Goal: Task Accomplishment & Management: Manage account settings

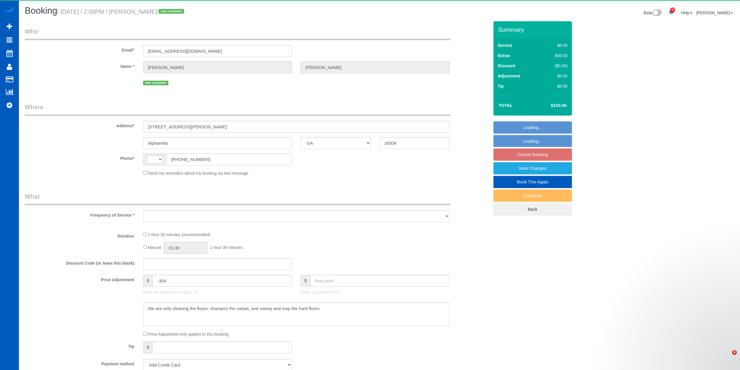
select select "GA"
select select "string:[GEOGRAPHIC_DATA]"
select select "object:6770"
select select "string:fspay-e952428e-c022-4152-876b-e4660867c288"
select select "spot2"
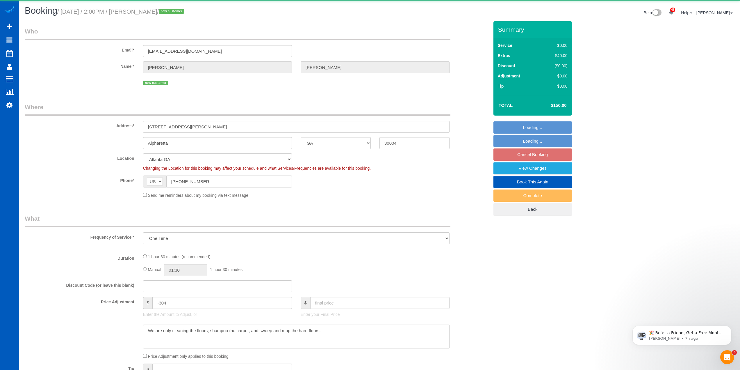
select select "object:6910"
select select "199"
select select "1001"
select select "2"
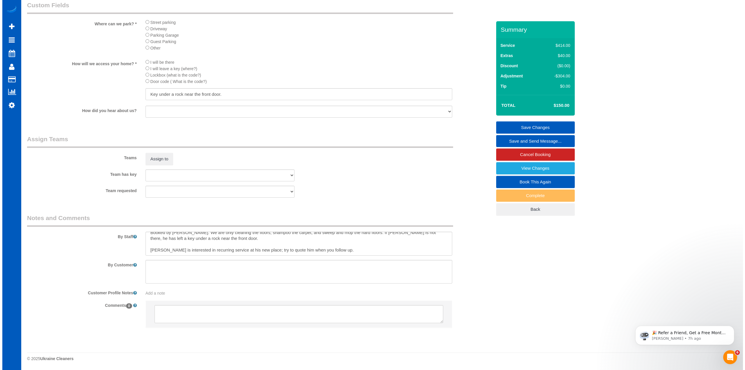
scroll to position [6, 0]
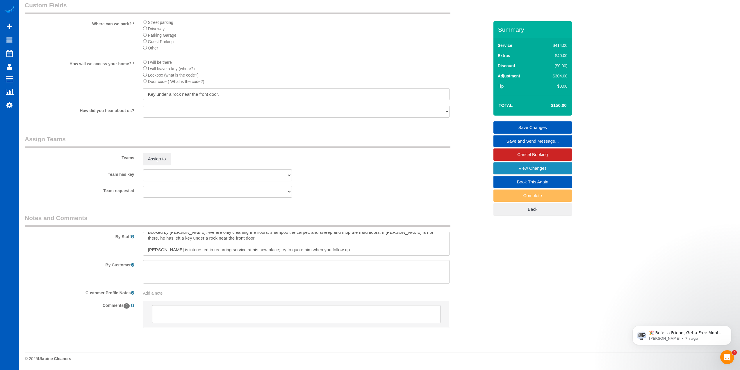
click at [536, 170] on link "View Changes" at bounding box center [533, 168] width 79 height 12
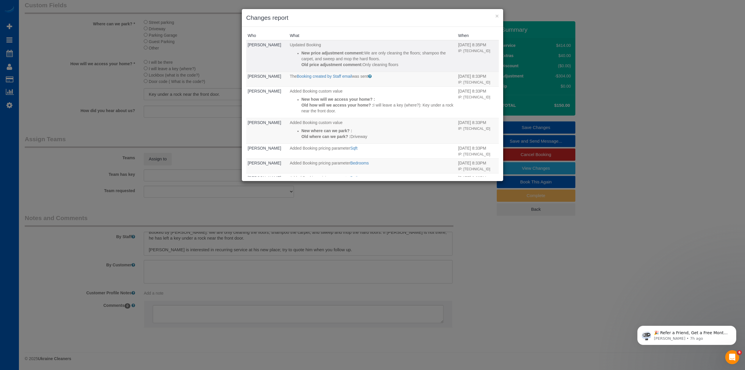
click at [364, 60] on p "New price adjustment comment: We are only cleaning the floors; shampoo the carp…" at bounding box center [378, 56] width 154 height 12
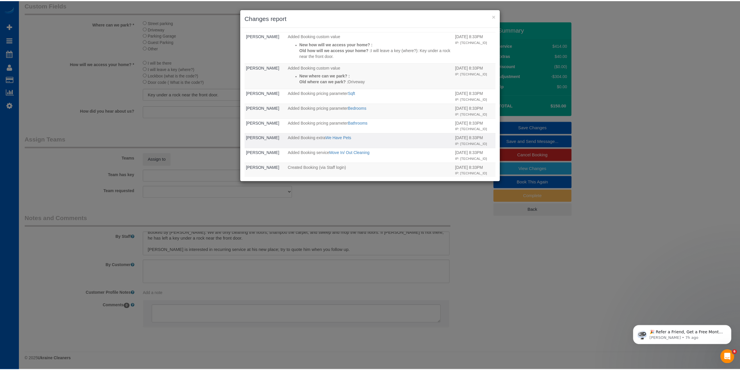
scroll to position [0, 0]
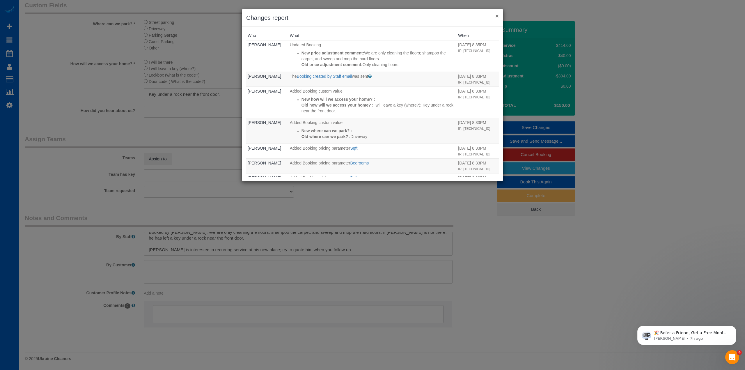
click at [496, 15] on button "×" at bounding box center [496, 16] width 3 height 6
